Goal: Task Accomplishment & Management: Manage account settings

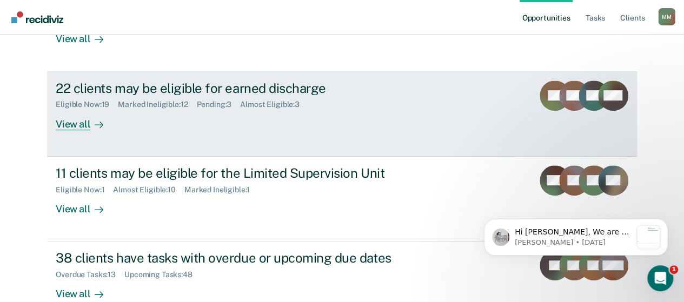
scroll to position [212, 0]
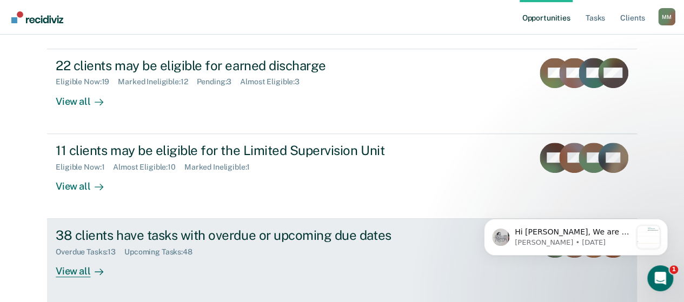
click at [249, 247] on div "Overdue Tasks : 13 Upcoming Tasks : 48" at bounding box center [245, 250] width 379 height 14
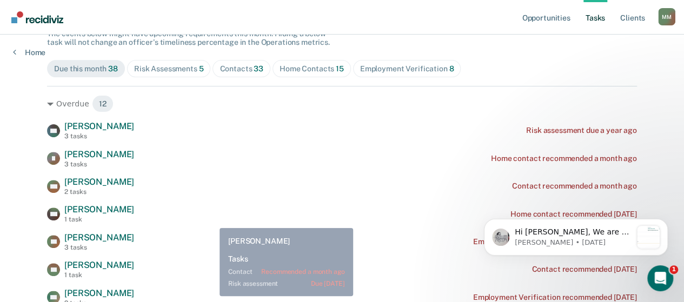
scroll to position [108, 0]
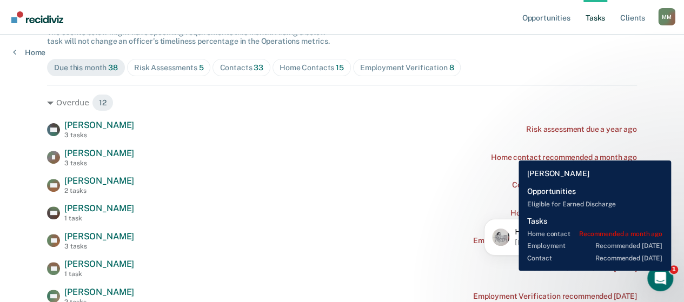
click at [509, 153] on div "Home contact recommended a month ago" at bounding box center [564, 157] width 146 height 9
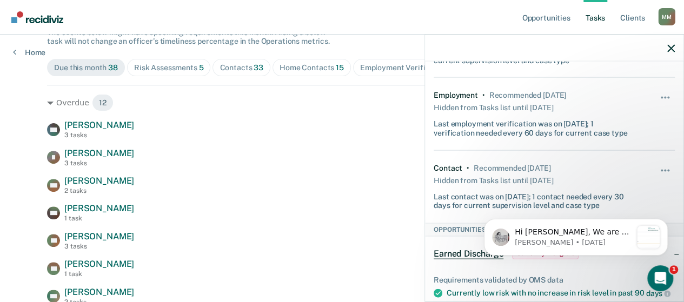
scroll to position [0, 0]
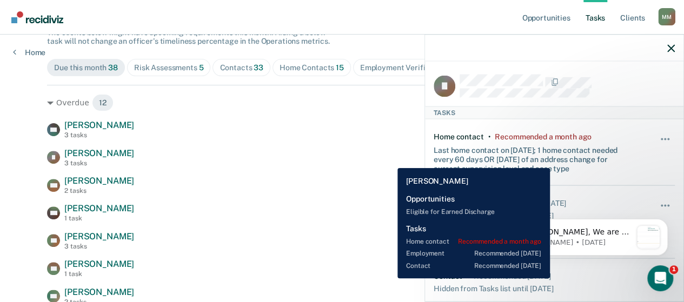
click at [389, 160] on div "[PERSON_NAME] [PERSON_NAME] 3 tasks Home contact recommended a month ago" at bounding box center [342, 157] width 590 height 19
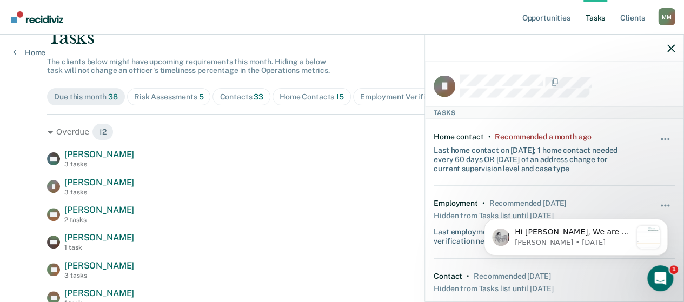
scroll to position [108, 0]
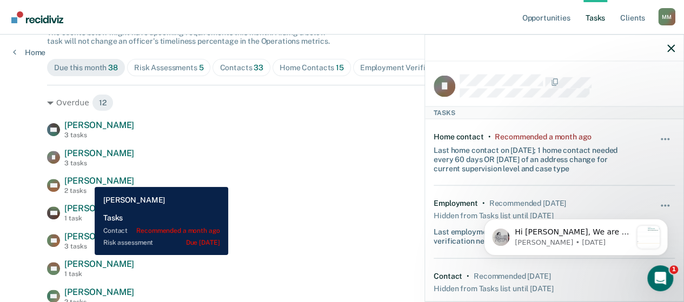
click at [86, 180] on span "[PERSON_NAME]" at bounding box center [99, 181] width 70 height 10
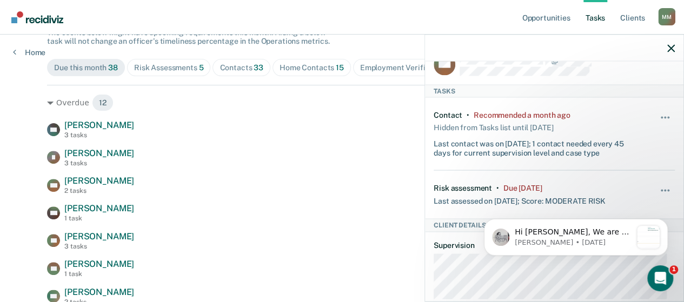
scroll to position [54, 0]
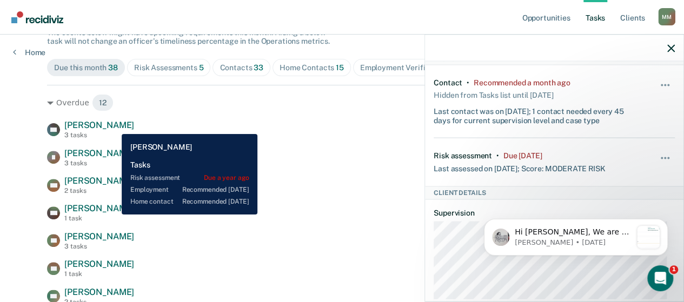
click at [112, 127] on span "[PERSON_NAME]" at bounding box center [99, 125] width 70 height 10
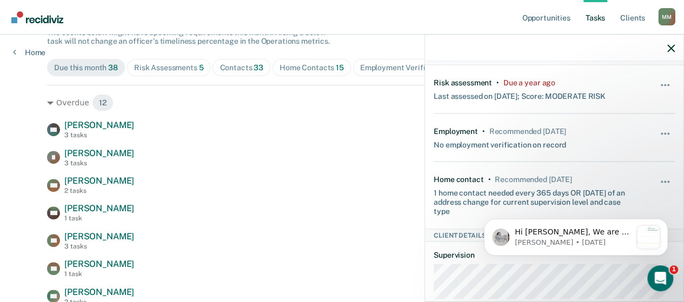
scroll to position [0, 0]
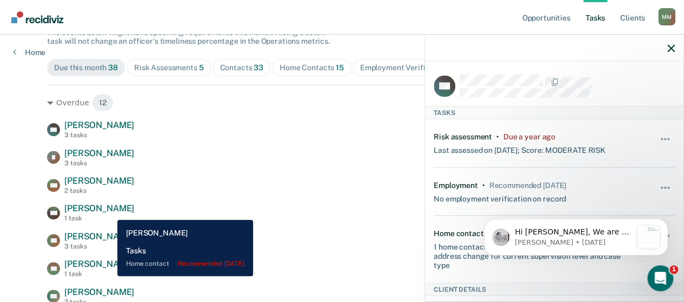
click at [109, 212] on span "[PERSON_NAME]" at bounding box center [99, 208] width 70 height 10
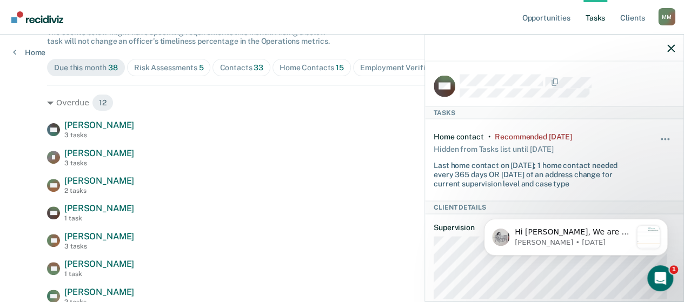
scroll to position [54, 0]
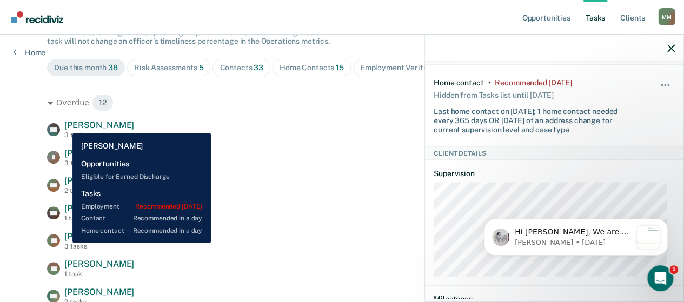
click at [68, 243] on div "3 tasks" at bounding box center [99, 247] width 70 height 8
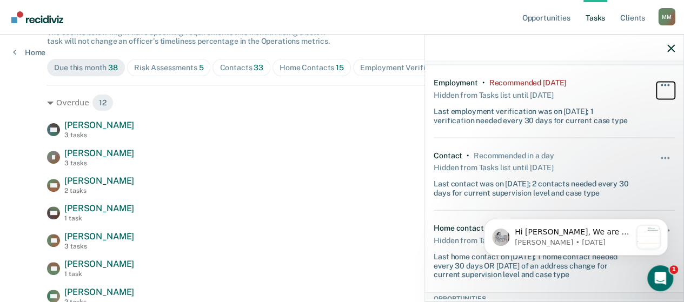
click at [656, 84] on button "button" at bounding box center [665, 90] width 18 height 17
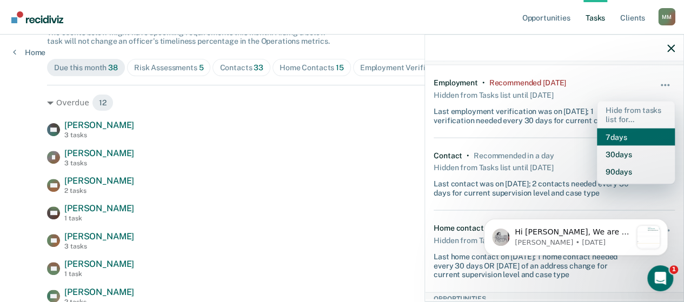
click at [616, 134] on button "7 days" at bounding box center [636, 136] width 78 height 17
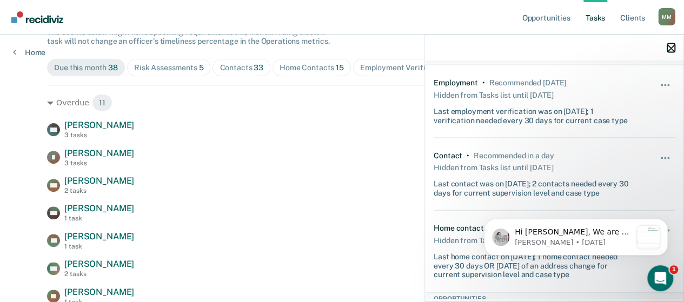
click at [668, 49] on icon "button" at bounding box center [671, 48] width 8 height 8
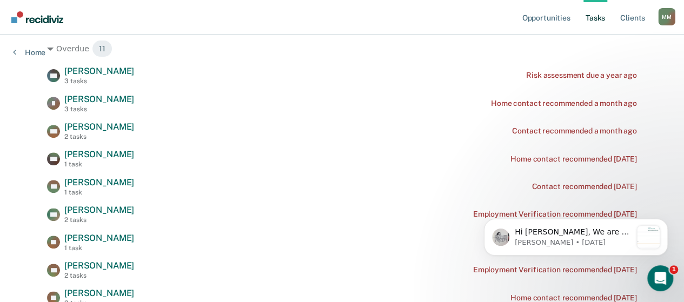
scroll to position [216, 0]
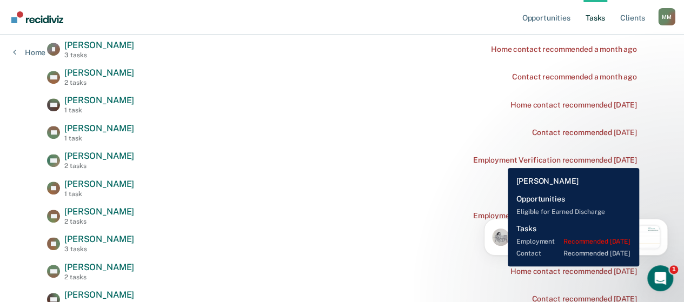
click at [499, 160] on div "Employment Verification recommended [DATE]" at bounding box center [555, 160] width 164 height 9
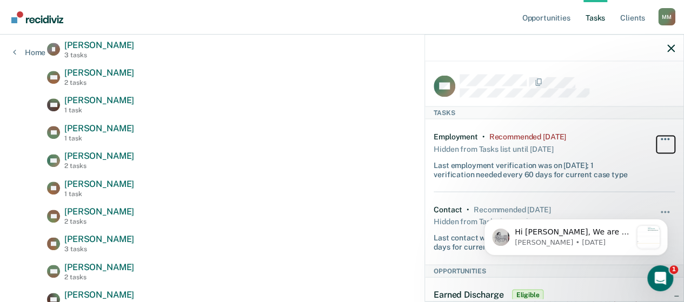
click at [656, 137] on button "button" at bounding box center [665, 144] width 18 height 17
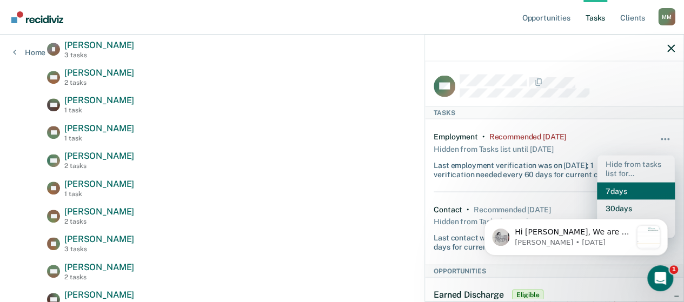
click at [618, 184] on button "7 days" at bounding box center [636, 190] width 78 height 17
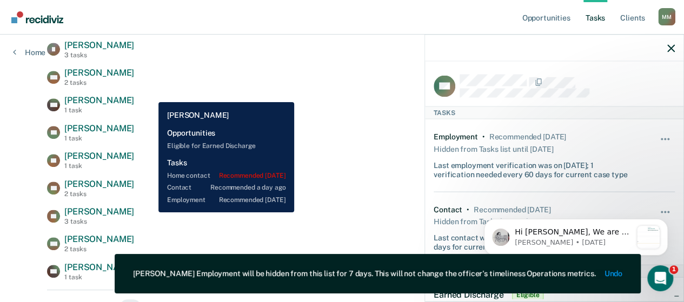
click at [150, 212] on div "[PERSON_NAME] 3 tasks Home contact recommended [DATE]" at bounding box center [342, 215] width 590 height 19
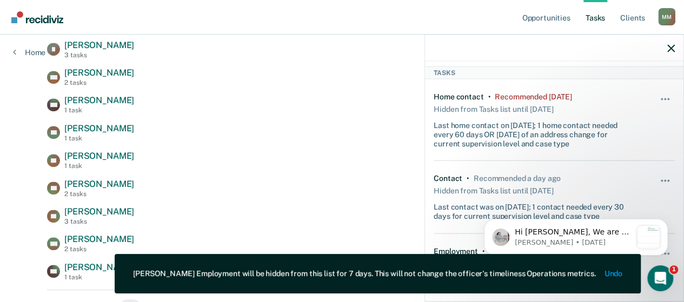
scroll to position [108, 0]
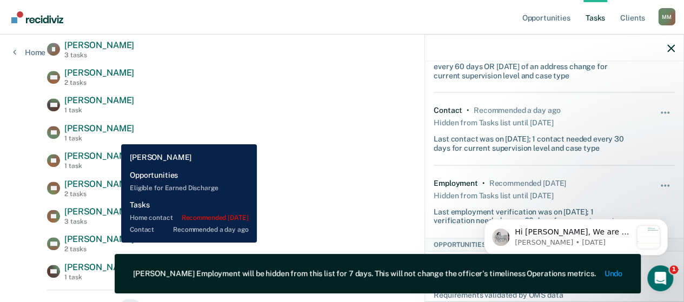
click at [113, 243] on span "[PERSON_NAME]" at bounding box center [99, 239] width 70 height 10
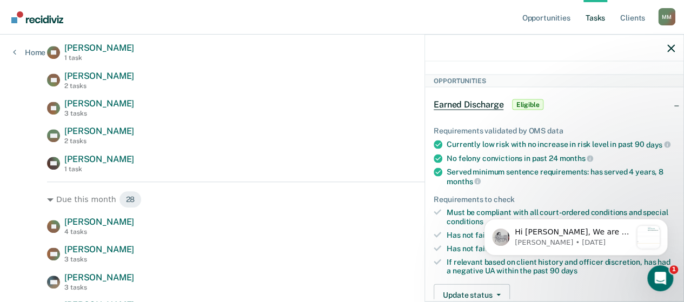
scroll to position [216, 0]
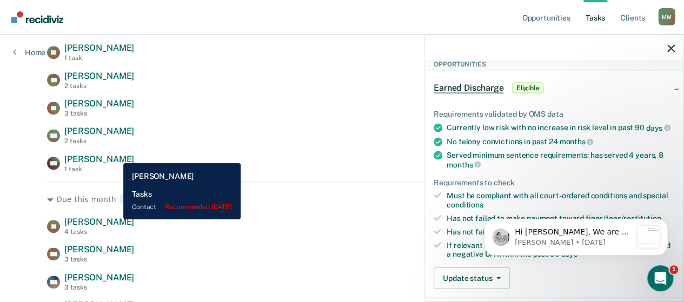
click at [115, 155] on div "CH [PERSON_NAME] 1 task Contact recommended [DATE]" at bounding box center [342, 163] width 590 height 19
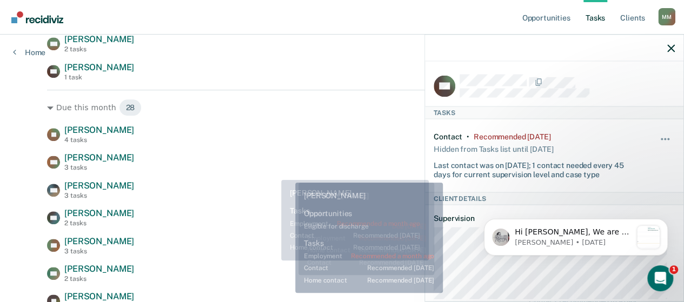
scroll to position [432, 0]
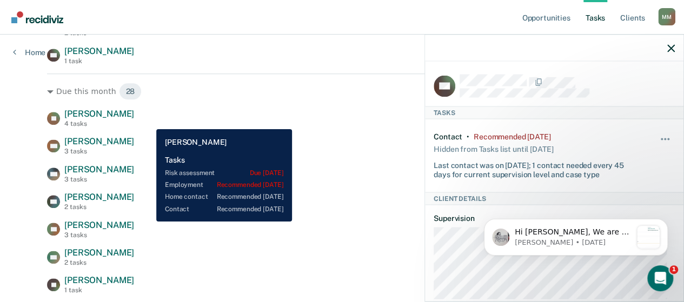
click at [148, 121] on div "[PERSON_NAME] 4 tasks Home contact recommended [DATE]" at bounding box center [342, 118] width 590 height 19
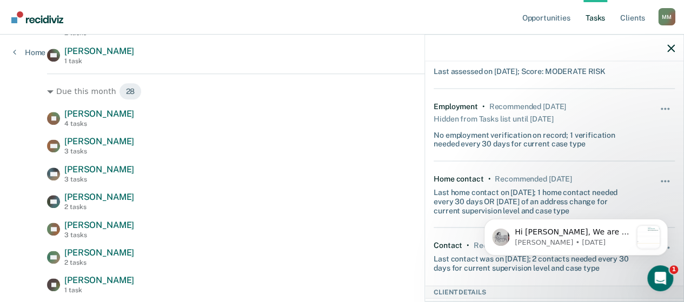
scroll to position [108, 0]
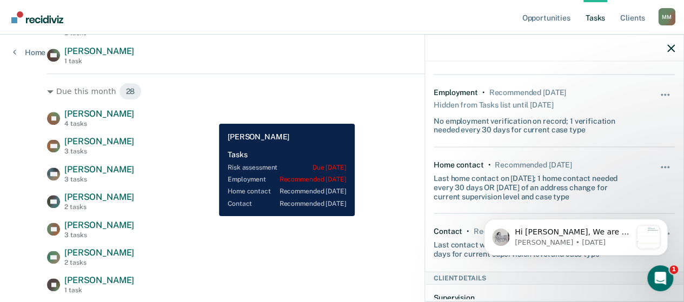
click at [211, 116] on div "[PERSON_NAME] 4 tasks Home contact recommended [DATE]" at bounding box center [342, 118] width 590 height 19
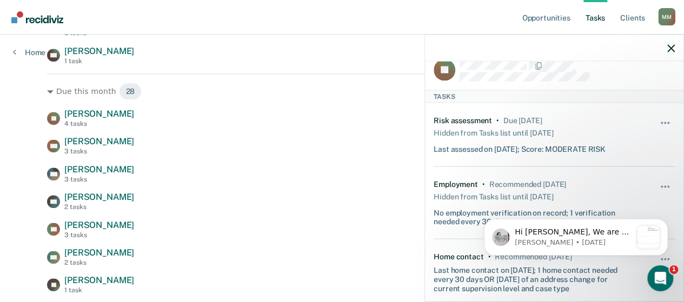
scroll to position [0, 0]
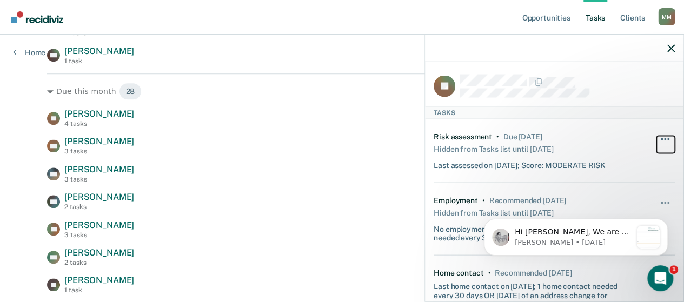
click at [656, 139] on button "button" at bounding box center [665, 144] width 18 height 17
click at [544, 142] on div "Hidden from Tasks list until [DATE]" at bounding box center [493, 149] width 119 height 15
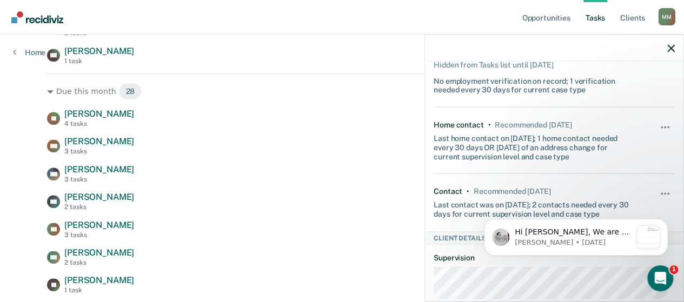
scroll to position [162, 0]
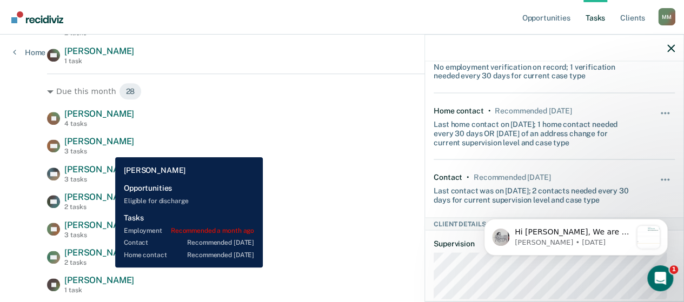
click at [107, 149] on div "3 tasks" at bounding box center [99, 152] width 70 height 8
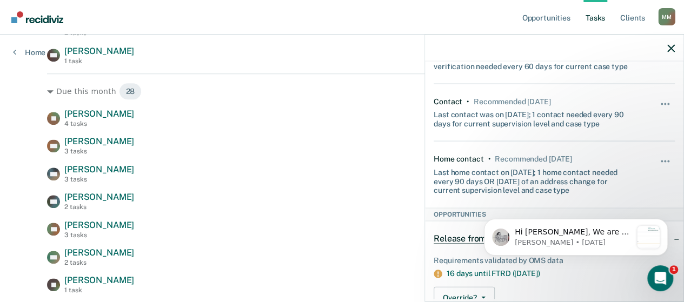
scroll to position [0, 0]
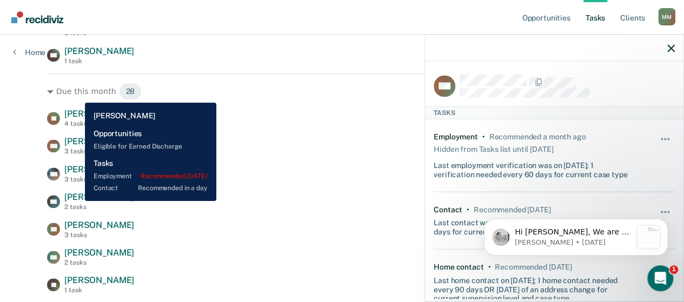
click at [77, 201] on span "[PERSON_NAME]" at bounding box center [99, 197] width 70 height 10
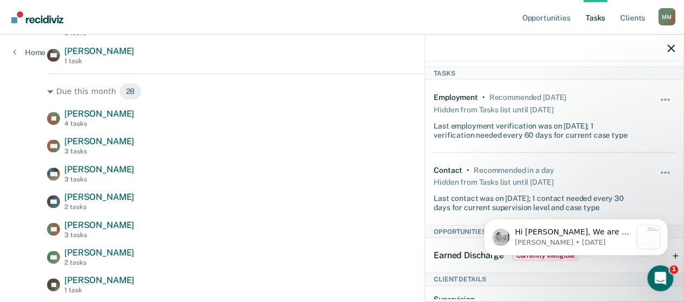
scroll to position [54, 0]
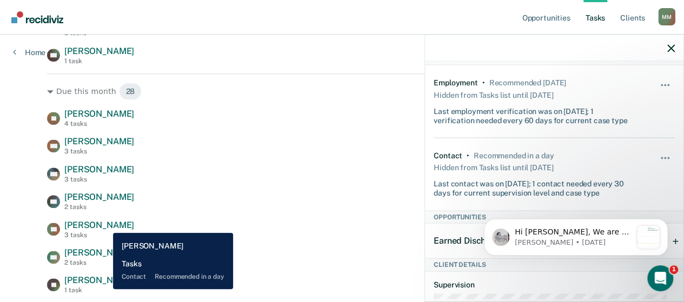
click at [105, 288] on div "1 task" at bounding box center [99, 290] width 70 height 8
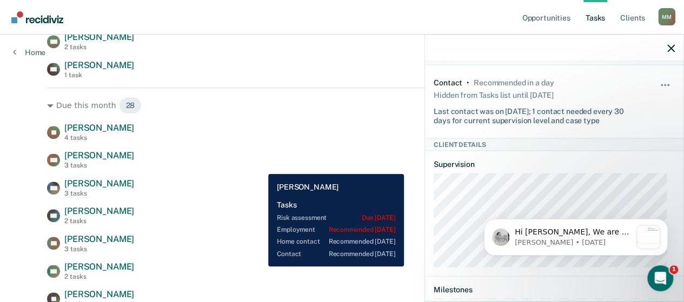
scroll to position [432, 0]
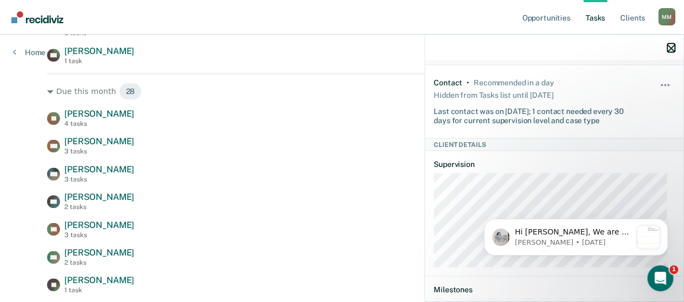
click at [674, 45] on icon "button" at bounding box center [671, 48] width 8 height 8
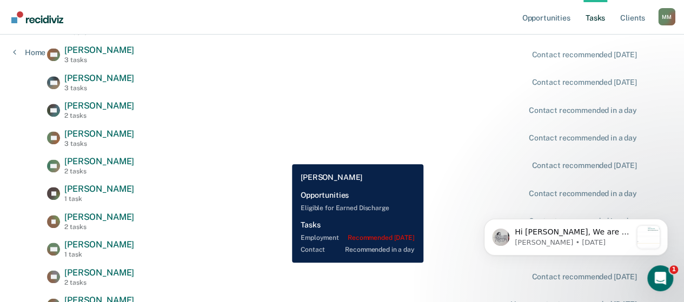
scroll to position [541, 0]
